Goal: Find specific page/section: Find specific page/section

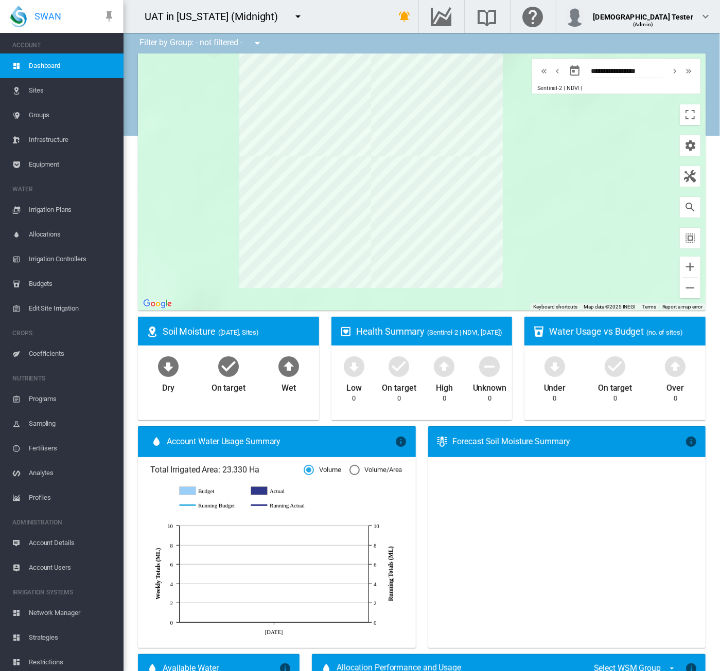
click at [50, 615] on span "Network Manager" at bounding box center [72, 613] width 86 height 25
